Goal: Transaction & Acquisition: Purchase product/service

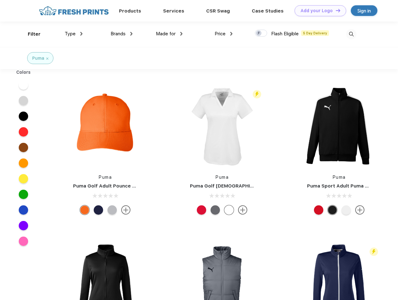
click at [318, 11] on link "Add your Logo Design Tool" at bounding box center [320, 10] width 52 height 11
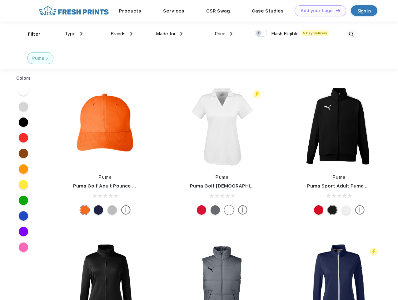
click at [0, 0] on div "Design Tool" at bounding box center [0, 0] width 0 height 0
click at [335, 10] on link "Add your Logo Design Tool" at bounding box center [320, 10] width 52 height 11
click at [30, 34] on div "Filter" at bounding box center [34, 34] width 13 height 7
click at [74, 34] on span "Type" at bounding box center [70, 34] width 11 height 6
click at [121, 34] on span "Brands" at bounding box center [118, 34] width 15 height 6
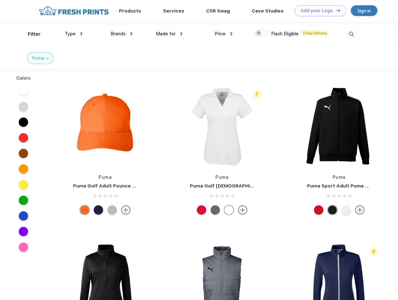
click at [169, 34] on span "Made for" at bounding box center [166, 34] width 20 height 6
click at [224, 34] on span "Price" at bounding box center [220, 34] width 11 height 6
click at [261, 33] on div at bounding box center [261, 33] width 12 height 7
click at [259, 33] on input "checkbox" at bounding box center [257, 31] width 4 height 4
click at [351, 34] on img at bounding box center [351, 34] width 10 height 10
